Goal: Navigation & Orientation: Find specific page/section

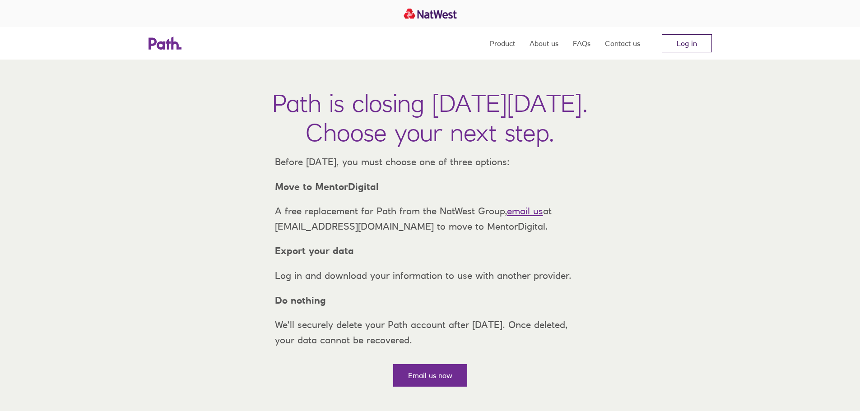
click at [674, 41] on link "Log in" at bounding box center [686, 43] width 50 height 18
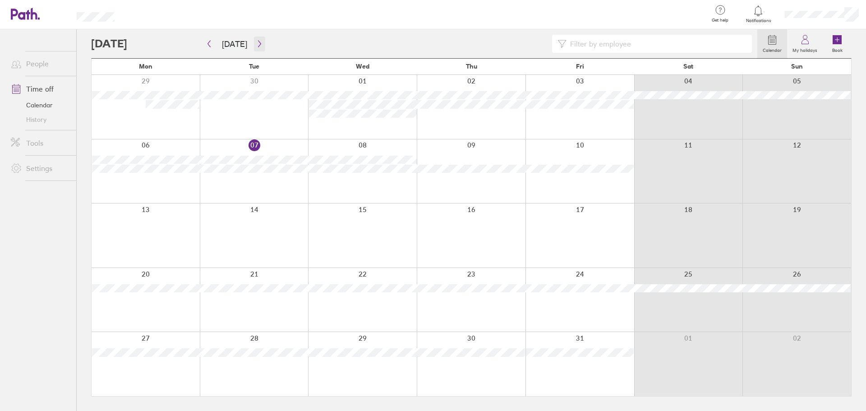
click at [256, 44] on icon "button" at bounding box center [259, 43] width 7 height 7
click at [259, 40] on icon "button" at bounding box center [259, 43] width 7 height 7
click at [241, 47] on button "[DATE]" at bounding box center [235, 44] width 40 height 15
